Goal: Transaction & Acquisition: Purchase product/service

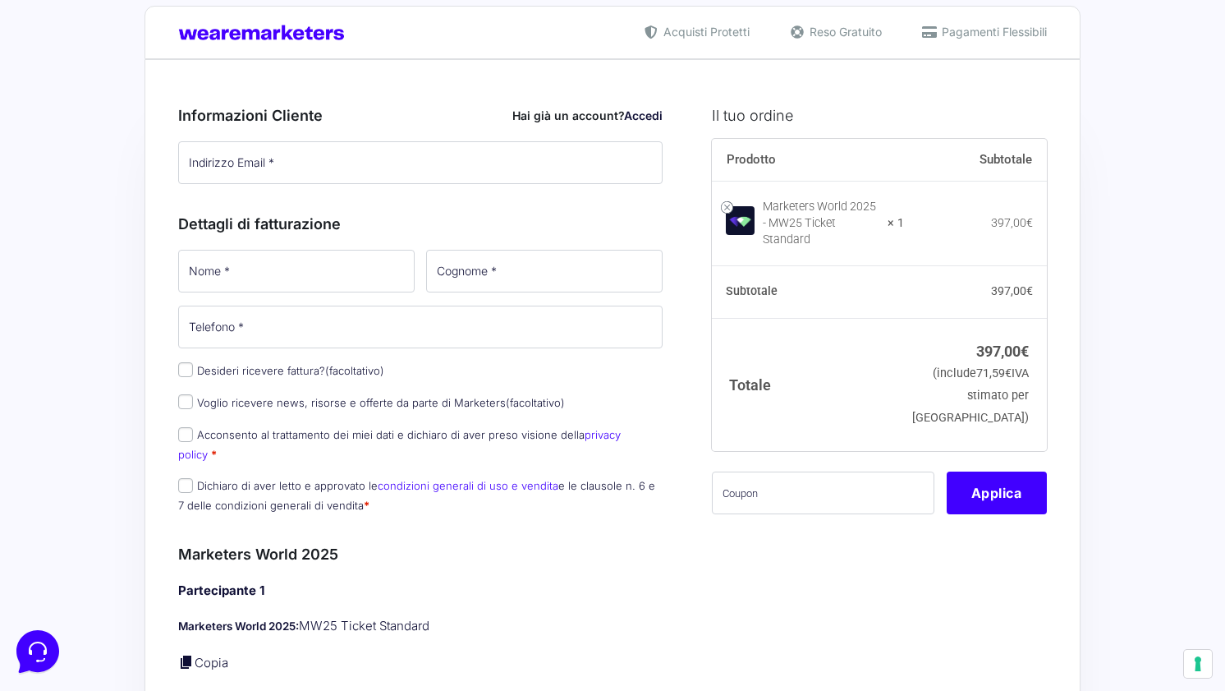
scroll to position [27, 0]
click at [1034, 20] on div "Acquisti Protetti Reso Gratuito Pagamenti Flessibili" at bounding box center [613, 32] width 936 height 53
click at [1034, 27] on span "Pagamenti Flessibili" at bounding box center [992, 31] width 109 height 17
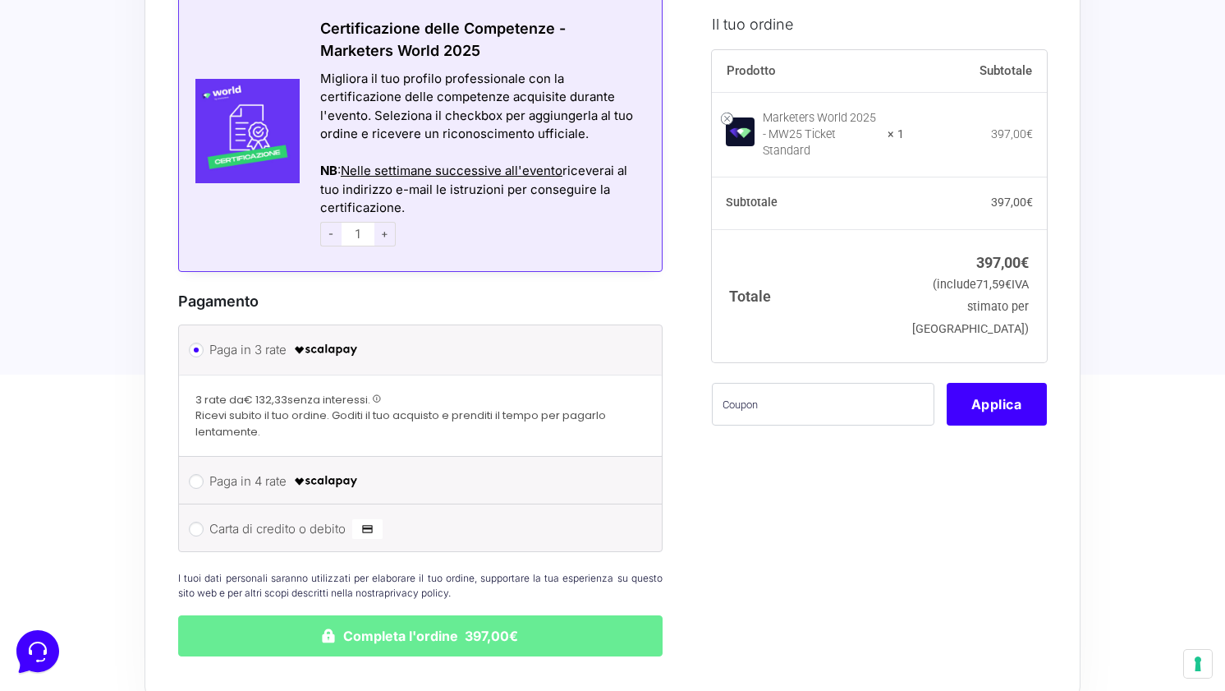
scroll to position [1259, 0]
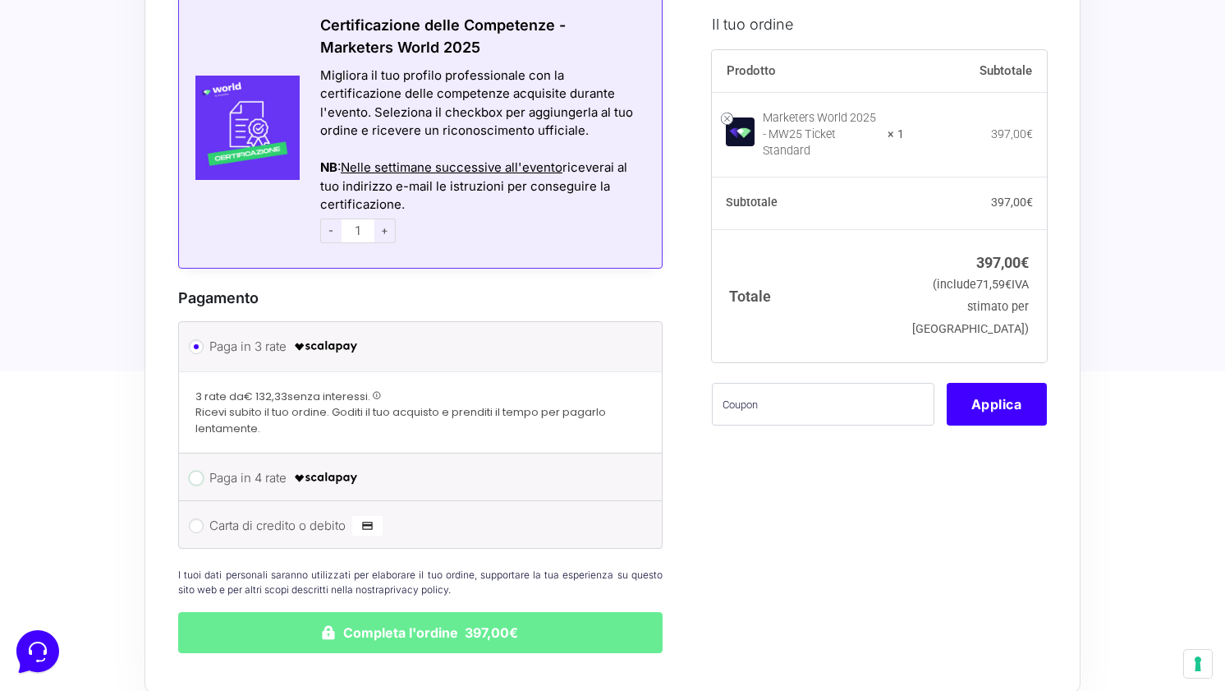
click at [203, 471] on input "Paga in 4 rate" at bounding box center [196, 478] width 15 height 15
radio input "true"
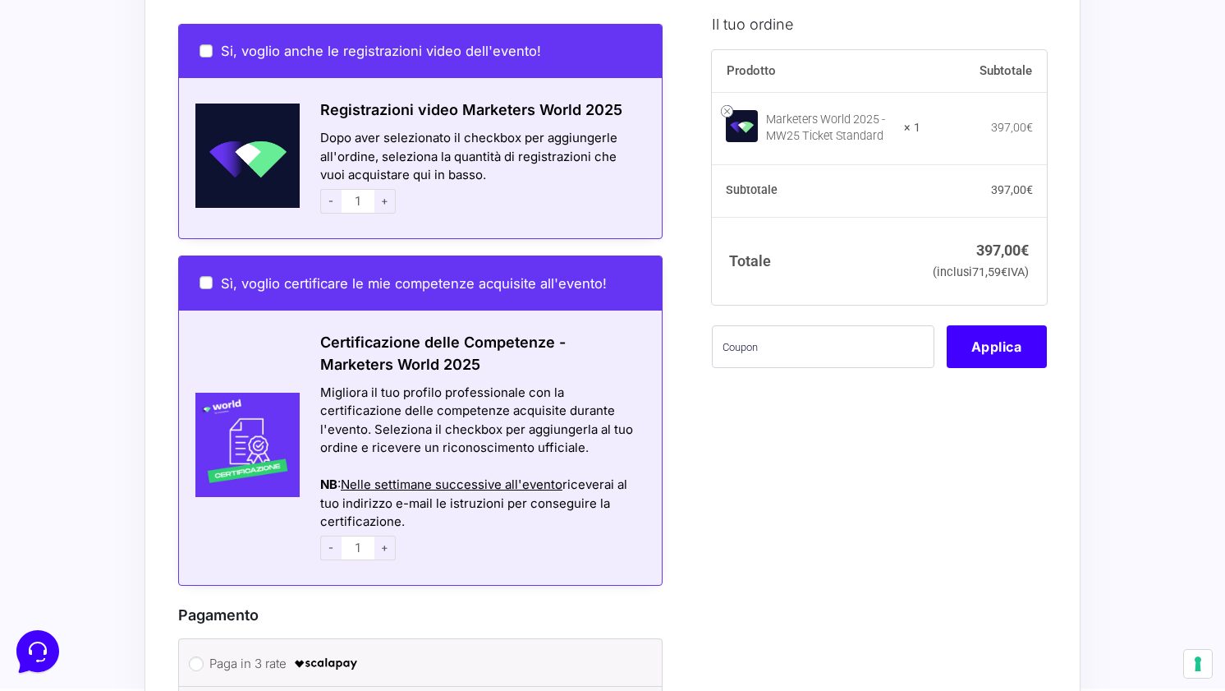
scroll to position [939, 0]
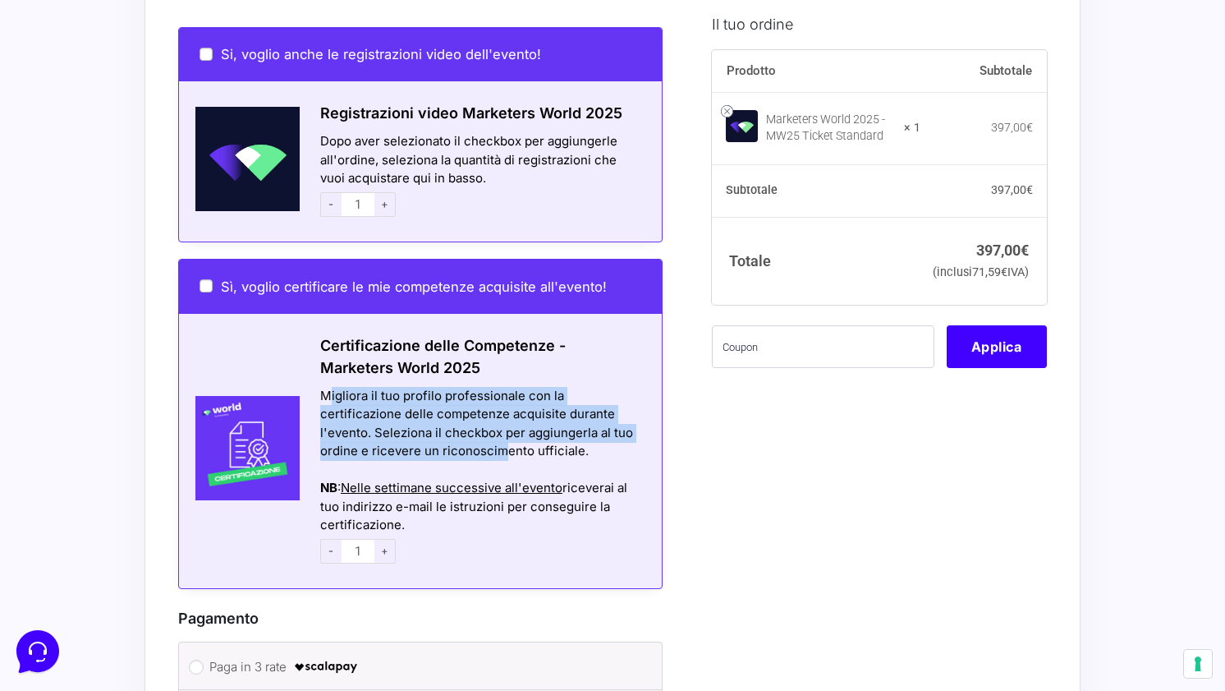
drag, startPoint x: 333, startPoint y: 380, endPoint x: 502, endPoint y: 435, distance: 177.9
click at [502, 435] on div "Migliora il tuo profilo professionale con la certificazione delle competenze ac…" at bounding box center [480, 424] width 321 height 74
click at [250, 445] on img at bounding box center [239, 448] width 121 height 104
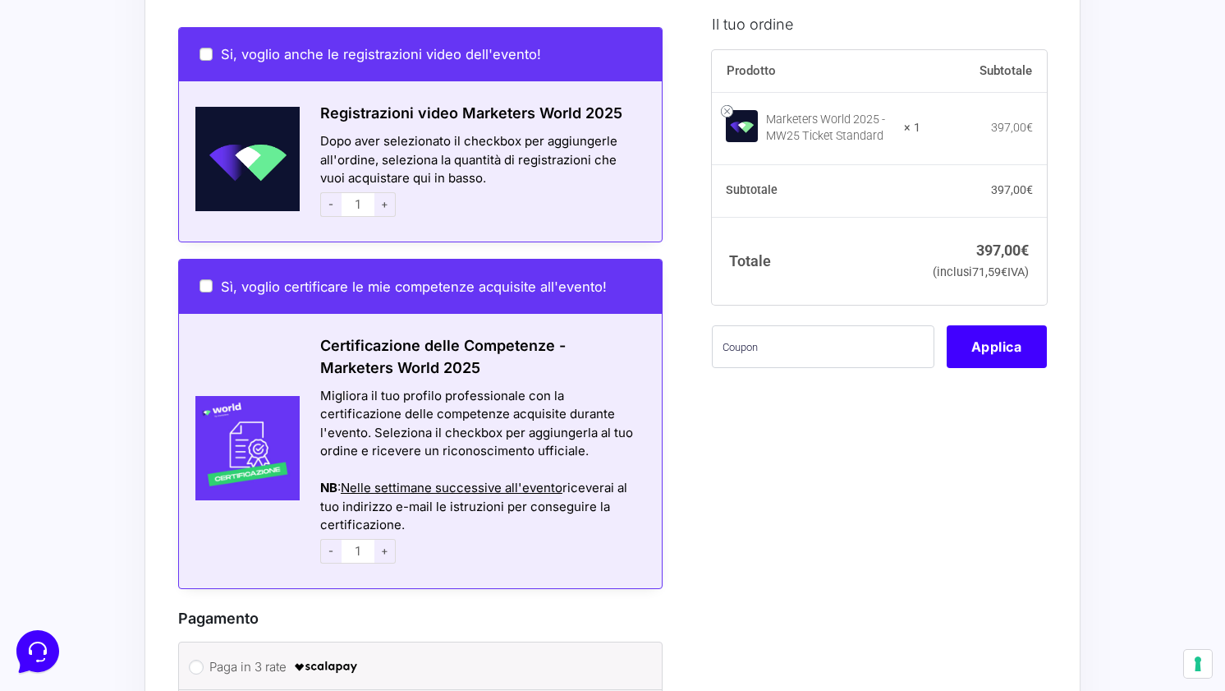
click at [443, 512] on div "NB : Nelle settimane successive all'evento riceverai al tuo indirizzo e-mail le…" at bounding box center [480, 507] width 321 height 56
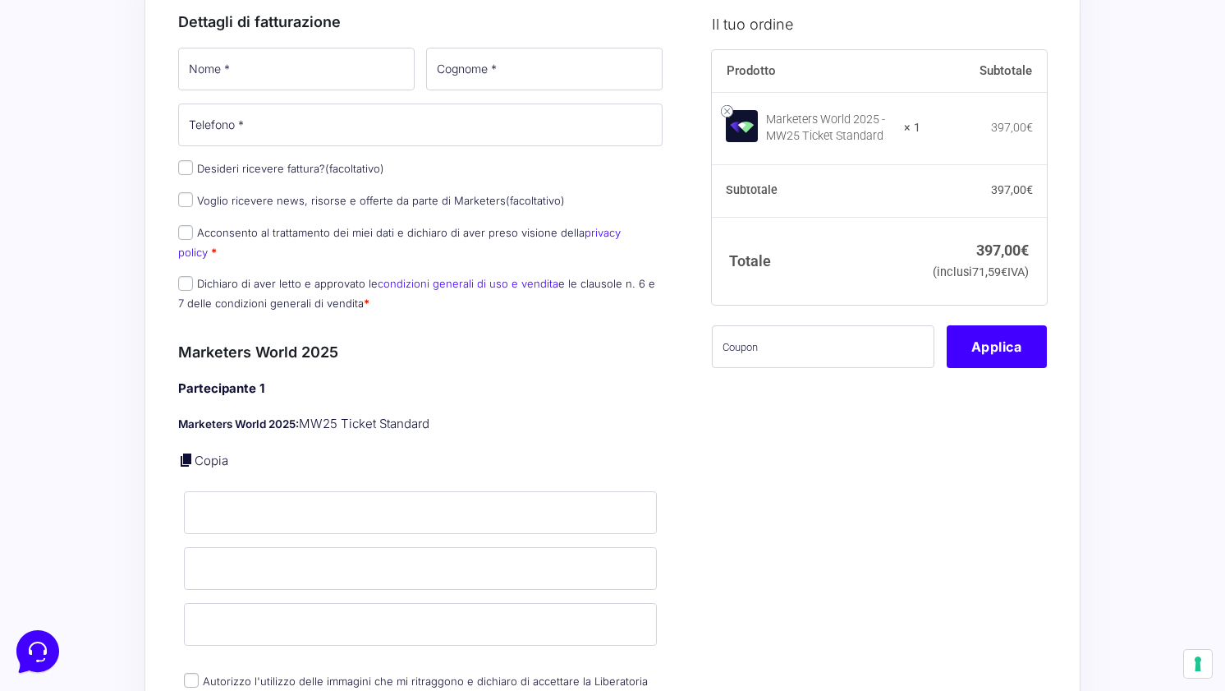
scroll to position [231, 0]
